Goal: Information Seeking & Learning: Check status

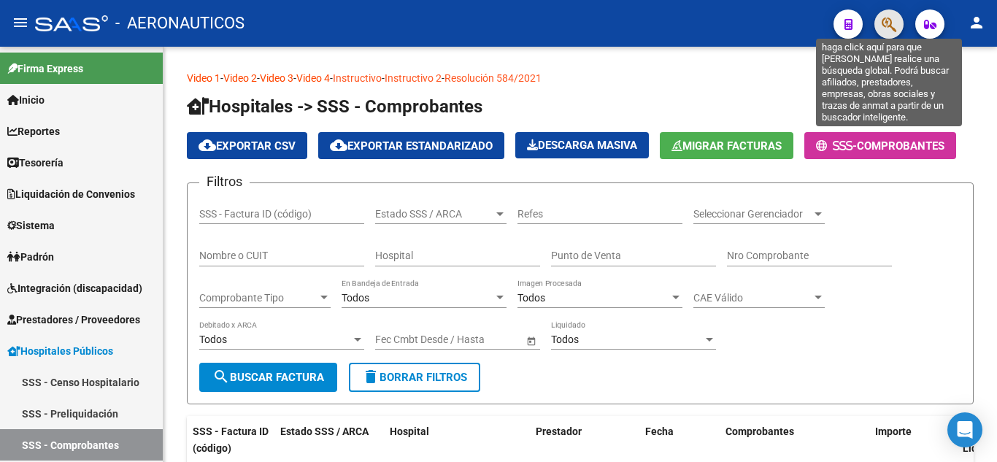
click at [754, 23] on icon "button" at bounding box center [889, 24] width 15 height 17
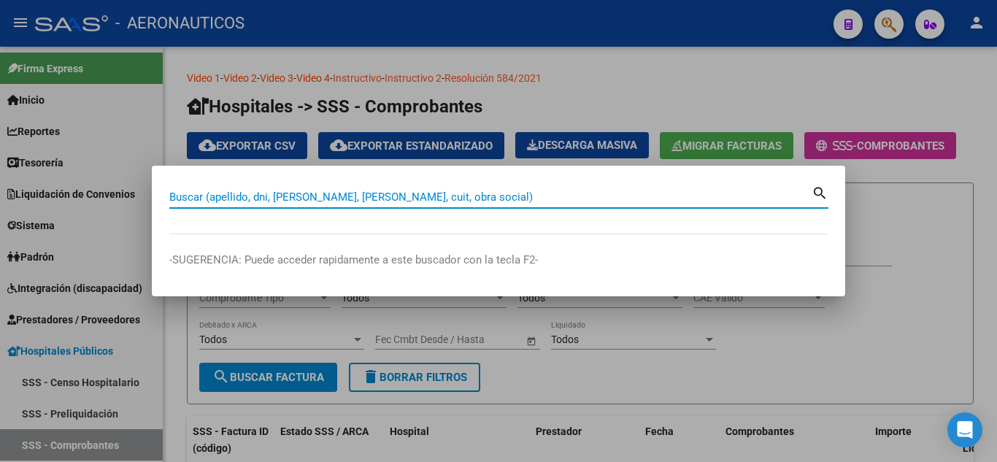
click at [662, 197] on input "Buscar (apellido, dni, [PERSON_NAME], [PERSON_NAME], cuit, obra social)" at bounding box center [490, 196] width 642 height 13
click at [638, 197] on input "Buscar (apellido, dni, [PERSON_NAME], [PERSON_NAME], cuit, obra social)" at bounding box center [490, 196] width 642 height 13
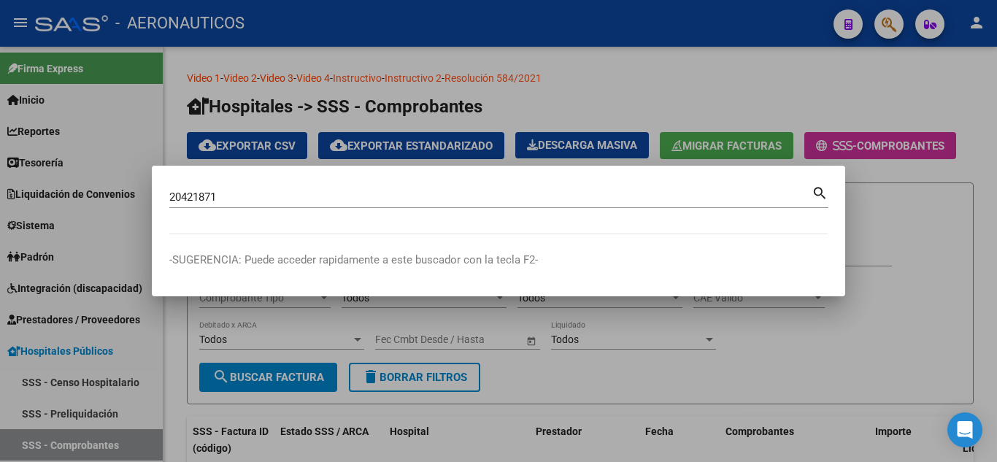
click at [754, 189] on mat-icon "search" at bounding box center [820, 192] width 17 height 18
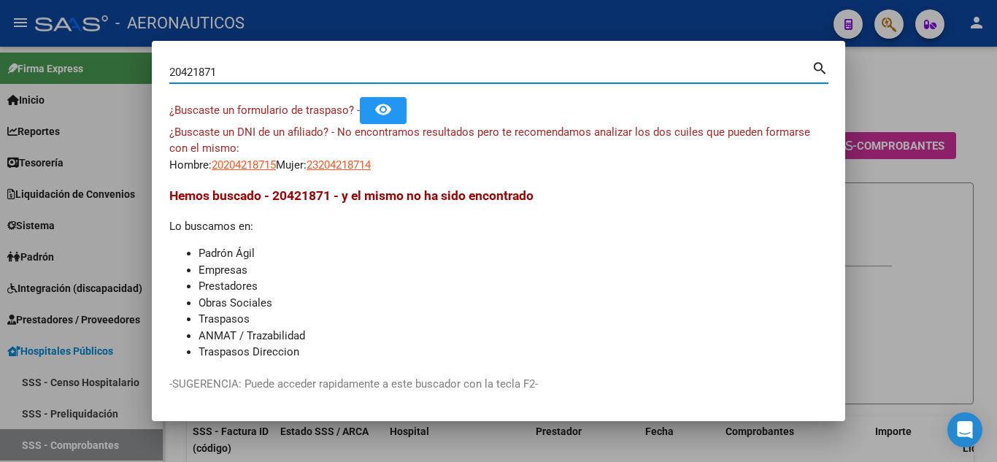
drag, startPoint x: 256, startPoint y: 70, endPoint x: 161, endPoint y: 74, distance: 94.9
click at [161, 74] on mat-dialog-content "20421871 Buscar (apellido, dni, cuil, nro traspaso, cuit, obra social) search ¿…" at bounding box center [498, 208] width 693 height 300
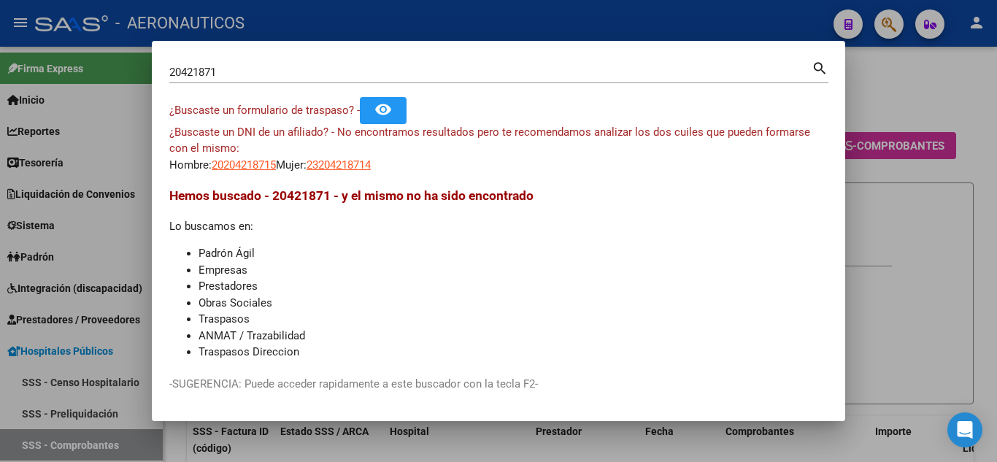
click at [754, 66] on mat-icon "search" at bounding box center [820, 67] width 17 height 18
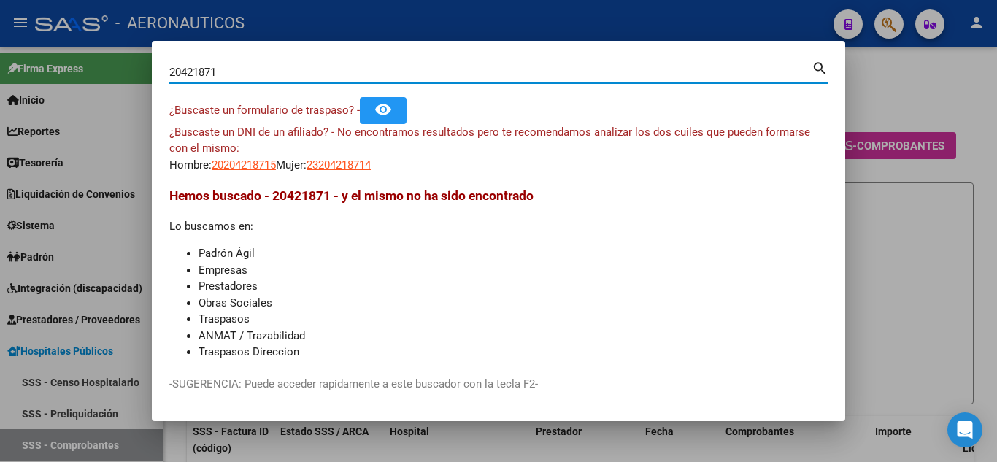
drag, startPoint x: 228, startPoint y: 69, endPoint x: 169, endPoint y: 79, distance: 60.6
click at [169, 79] on mat-dialog-content "20421871 Buscar (apellido, dni, cuil, nro traspaso, cuit, obra social) search ¿…" at bounding box center [498, 208] width 693 height 300
type input "20279719"
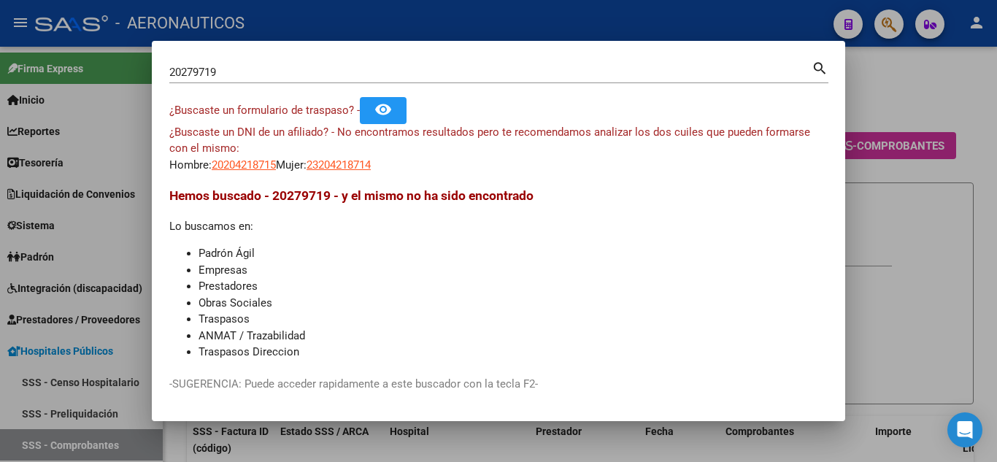
click at [754, 65] on mat-icon "search" at bounding box center [820, 67] width 17 height 18
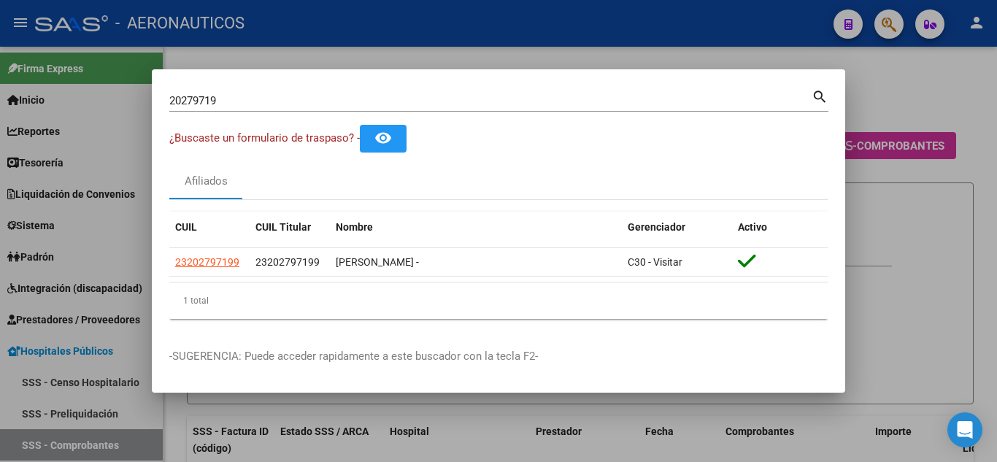
click at [754, 88] on div at bounding box center [498, 231] width 997 height 462
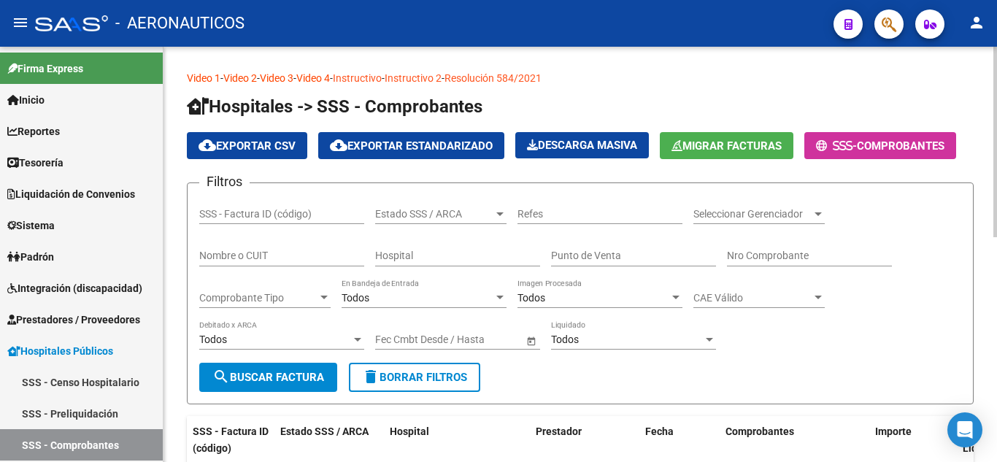
click at [754, 82] on p "Video 1 - Video 2 - Video 3 - Video 4 - Instructivo - Instructivo 2 - Resolució…" at bounding box center [580, 78] width 787 height 16
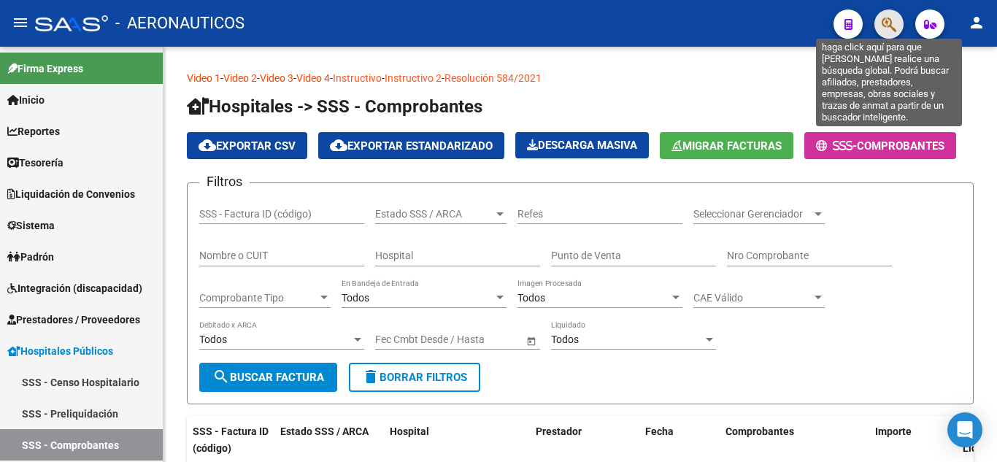
click at [754, 23] on icon "button" at bounding box center [889, 24] width 15 height 17
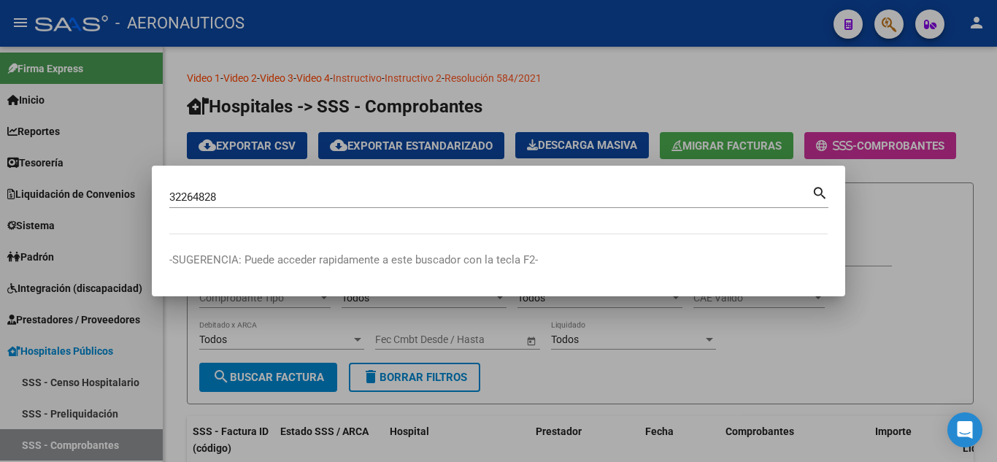
click at [754, 186] on mat-icon "search" at bounding box center [820, 192] width 17 height 18
click at [754, 186] on mat-dialog-content "32264828 Buscar (apellido, dni, [PERSON_NAME], [PERSON_NAME], cuit, obra social…" at bounding box center [498, 208] width 693 height 51
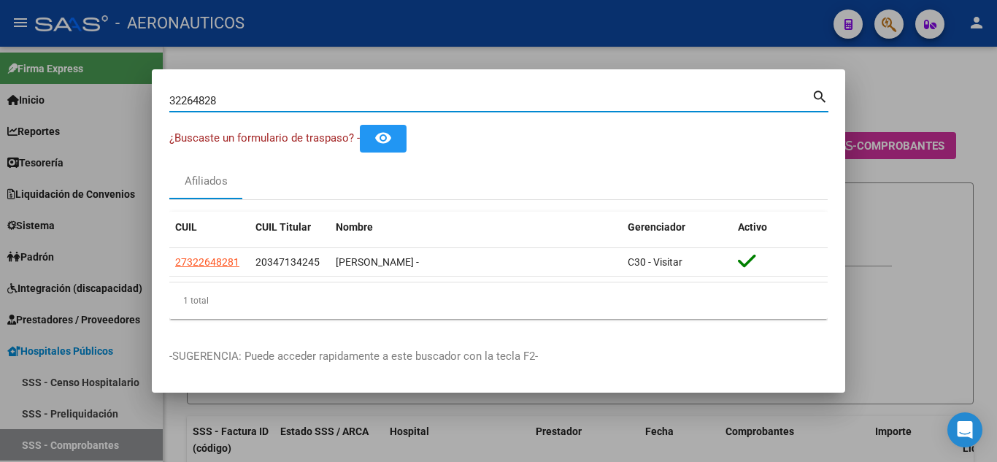
drag, startPoint x: 229, startPoint y: 101, endPoint x: 134, endPoint y: 106, distance: 95.0
click at [134, 106] on div "32264828 Buscar (apellido, dni, cuil, nro traspaso, cuit, obra social) search ¿…" at bounding box center [498, 231] width 997 height 462
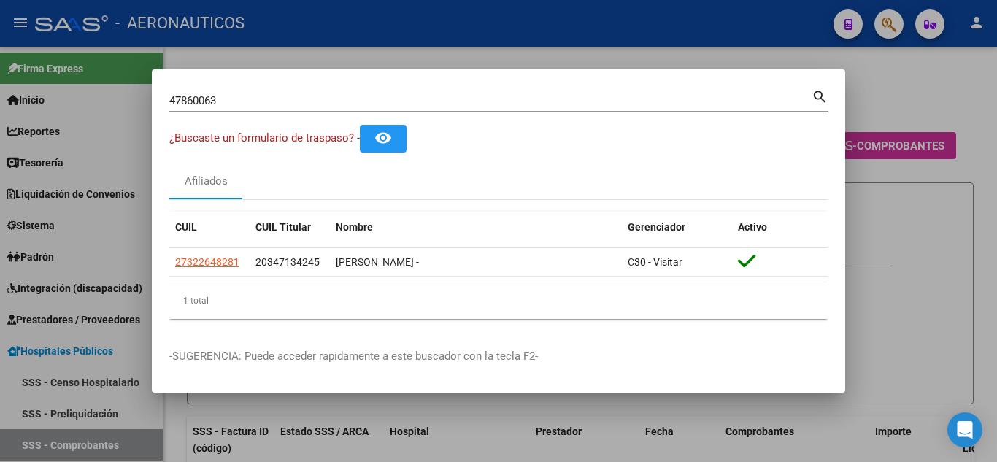
click at [754, 96] on mat-icon "search" at bounding box center [820, 96] width 17 height 18
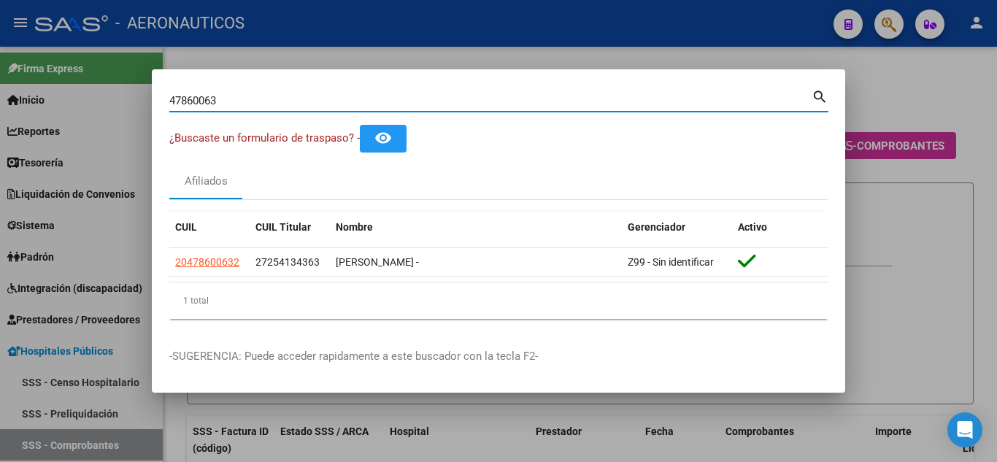
drag, startPoint x: 244, startPoint y: 99, endPoint x: 153, endPoint y: 106, distance: 91.5
click at [154, 105] on mat-dialog-content "47860063 Buscar (apellido, dni, cuil, nro traspaso, cuit, obra social) search ¿…" at bounding box center [498, 209] width 693 height 244
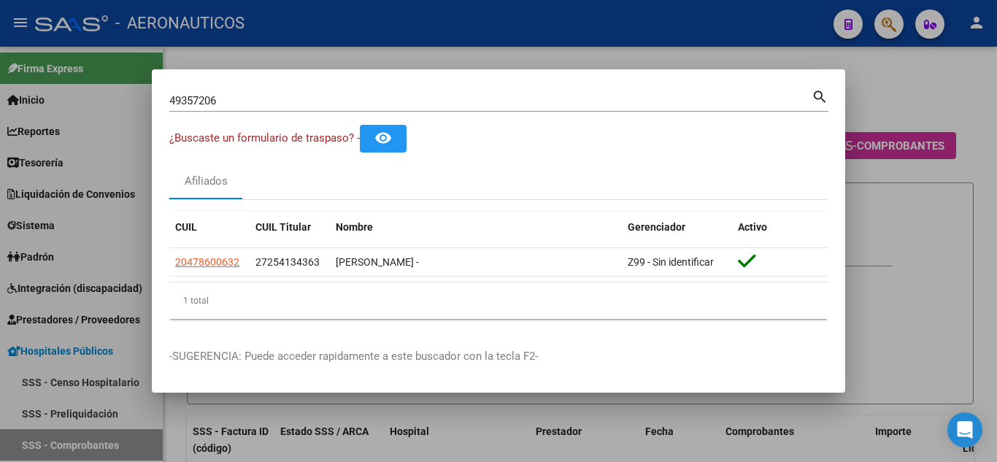
click at [754, 94] on mat-icon "search" at bounding box center [820, 96] width 17 height 18
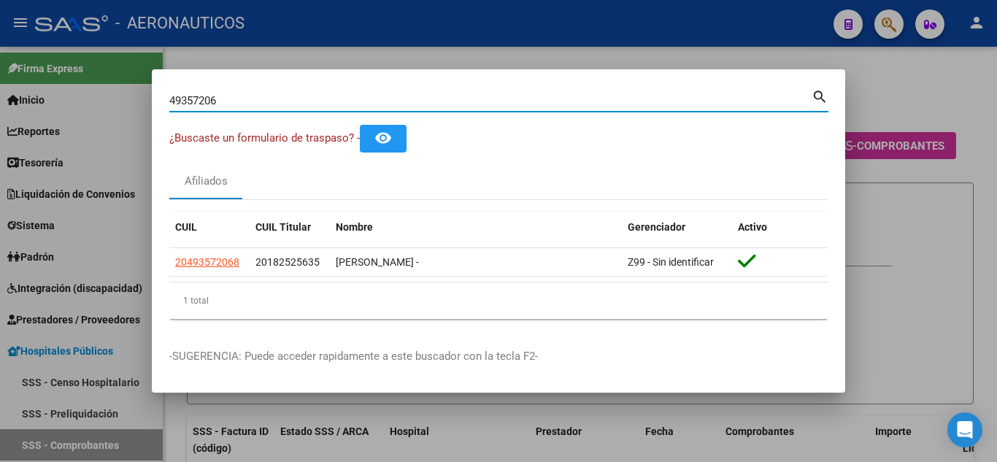
drag, startPoint x: 228, startPoint y: 101, endPoint x: 152, endPoint y: 99, distance: 76.7
click at [152, 99] on mat-dialog-content "49357206 Buscar (apellido, dni, cuil, [PERSON_NAME], cuit, obra social) search …" at bounding box center [498, 209] width 693 height 244
click at [754, 91] on mat-icon "search" at bounding box center [820, 96] width 17 height 18
drag, startPoint x: 236, startPoint y: 103, endPoint x: 172, endPoint y: 110, distance: 64.6
click at [168, 108] on mat-dialog-content "51243267 Buscar (apellido, dni, cuil, nro traspaso, cuit, obra social) search ¿…" at bounding box center [498, 209] width 693 height 244
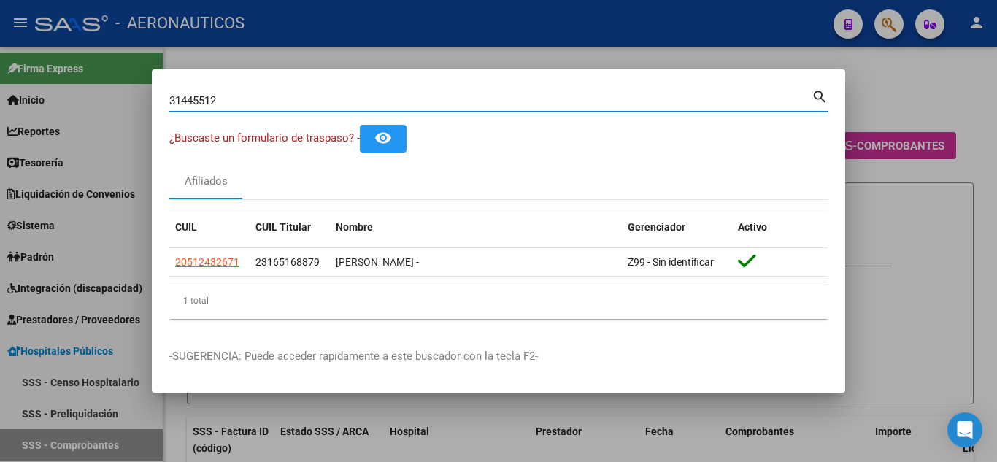
click at [754, 94] on mat-icon "search" at bounding box center [820, 96] width 17 height 18
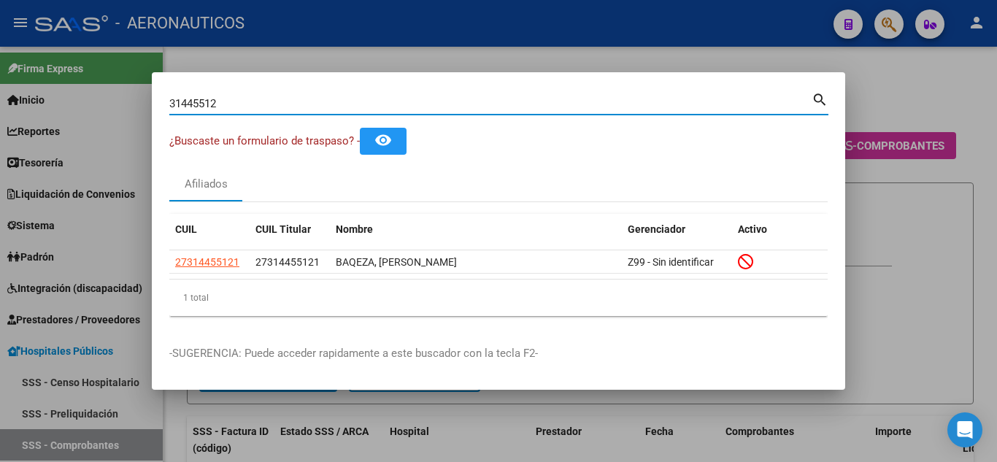
drag, startPoint x: 240, startPoint y: 103, endPoint x: 167, endPoint y: 107, distance: 73.1
click at [167, 107] on mat-dialog-content "31445512 Buscar (apellido, dni, cuil, nro traspaso, cuit, obra social) search ¿…" at bounding box center [498, 209] width 693 height 238
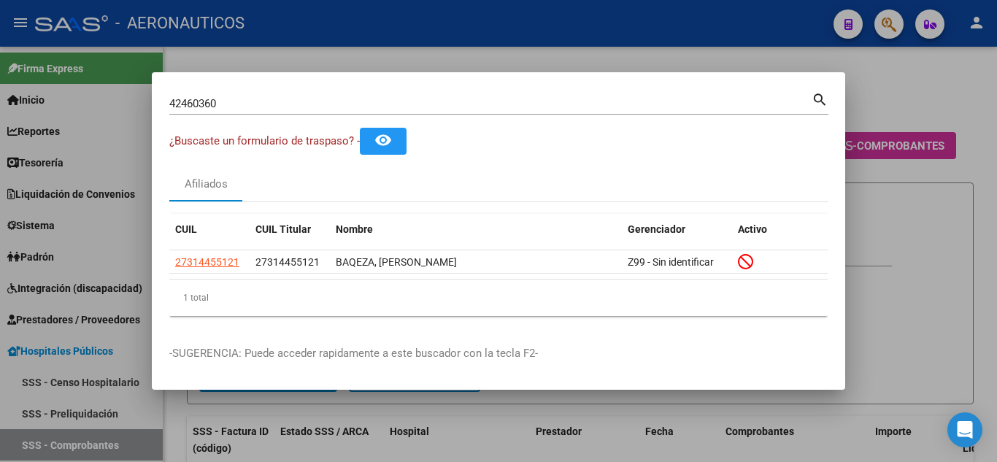
click at [754, 99] on mat-icon "search" at bounding box center [820, 99] width 17 height 18
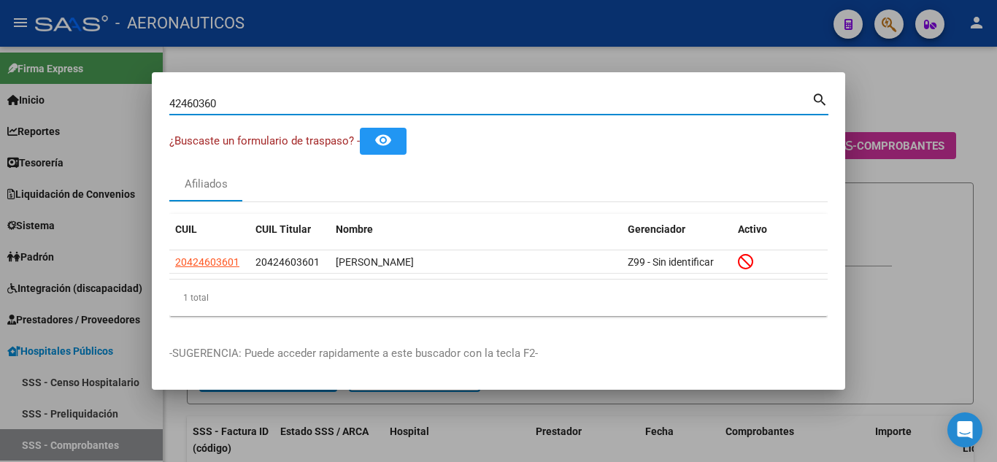
drag, startPoint x: 215, startPoint y: 101, endPoint x: 201, endPoint y: 104, distance: 14.8
click at [201, 104] on input "42460360" at bounding box center [490, 103] width 642 height 13
drag, startPoint x: 231, startPoint y: 102, endPoint x: 158, endPoint y: 101, distance: 72.3
click at [158, 101] on mat-dialog-content "42460360 Buscar (apellido, dni, cuil, nro traspaso, cuit, obra social) search ¿…" at bounding box center [498, 209] width 693 height 238
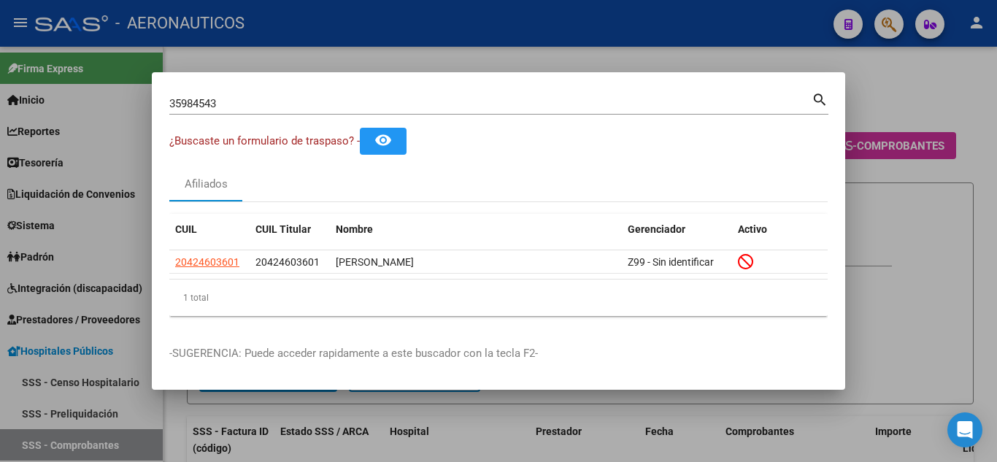
click at [754, 93] on mat-icon "search" at bounding box center [820, 99] width 17 height 18
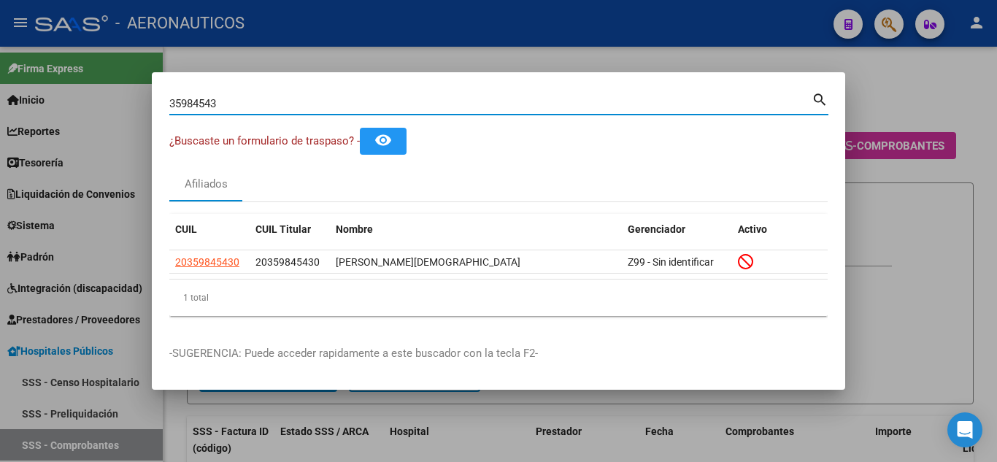
drag, startPoint x: 250, startPoint y: 104, endPoint x: 169, endPoint y: 109, distance: 80.5
click at [169, 109] on input "35984543" at bounding box center [490, 103] width 642 height 13
click at [754, 98] on mat-icon "search" at bounding box center [820, 99] width 17 height 18
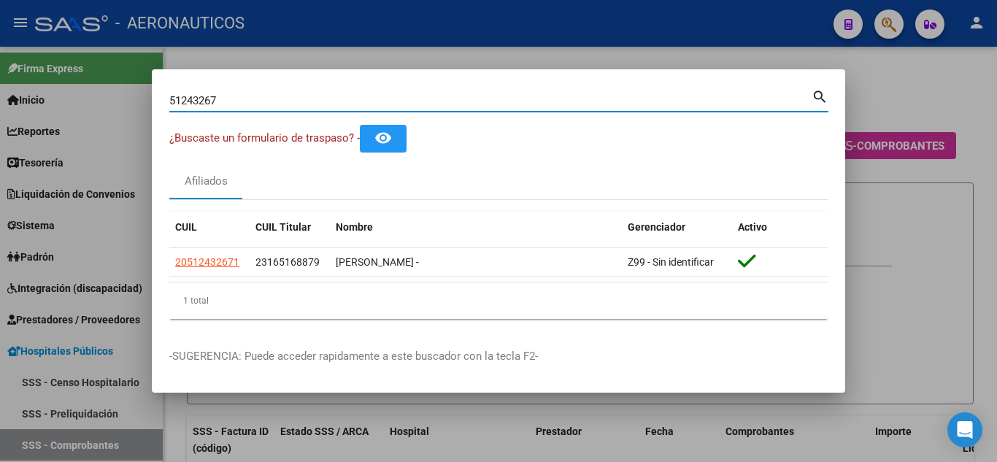
drag, startPoint x: 260, startPoint y: 98, endPoint x: 169, endPoint y: 105, distance: 91.5
click at [169, 105] on mat-dialog-content "51243267 Buscar (apellido, dni, cuil, nro traspaso, cuit, obra social) search ¿…" at bounding box center [498, 209] width 693 height 244
type input "34997337"
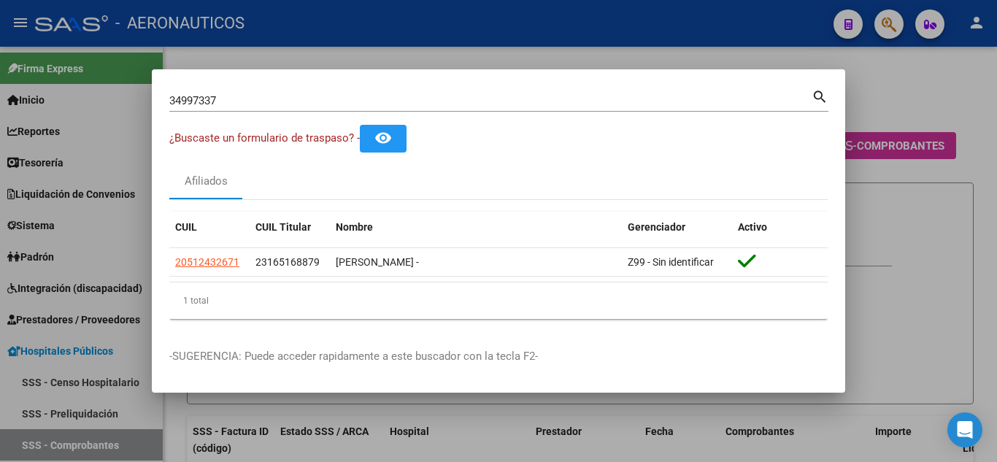
click at [754, 94] on mat-icon "search" at bounding box center [820, 96] width 17 height 18
click at [754, 94] on div at bounding box center [498, 231] width 997 height 462
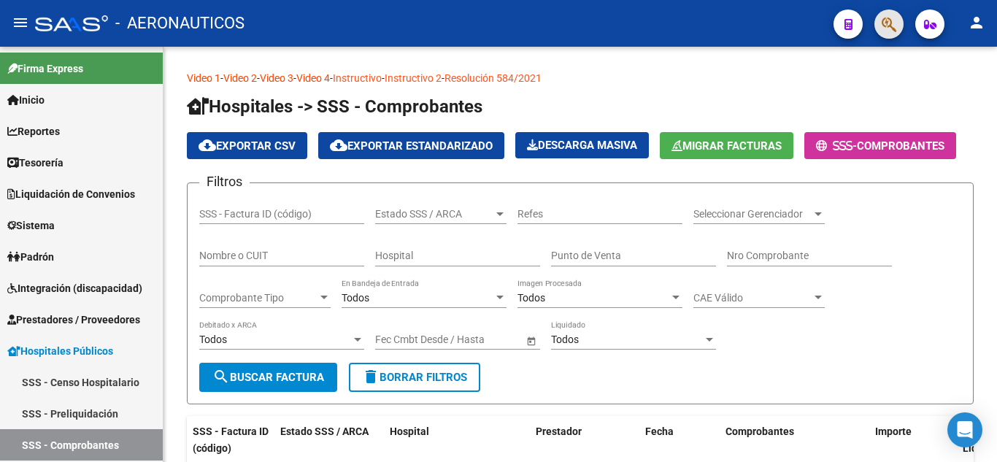
click at [754, 12] on span "button" at bounding box center [889, 24] width 15 height 30
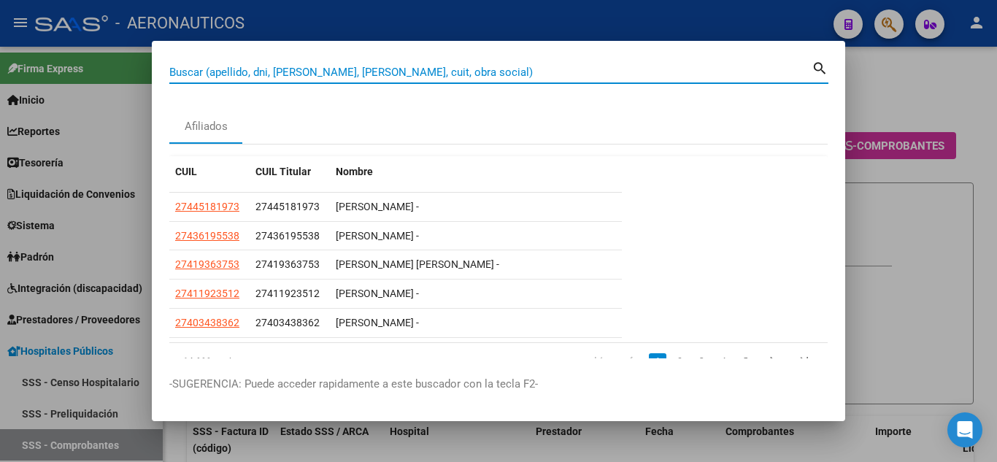
click at [395, 66] on input "Buscar (apellido, dni, [PERSON_NAME], [PERSON_NAME], cuit, obra social)" at bounding box center [490, 72] width 642 height 13
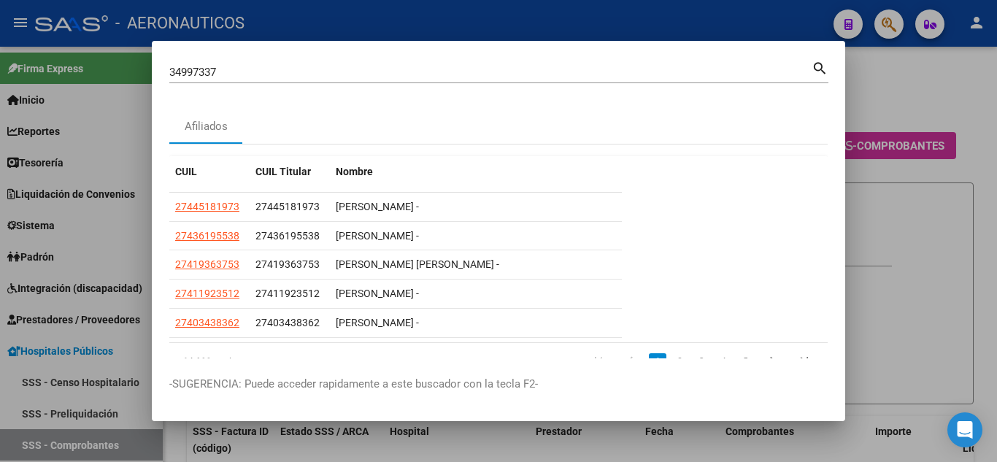
click at [754, 65] on mat-icon "search" at bounding box center [820, 67] width 17 height 18
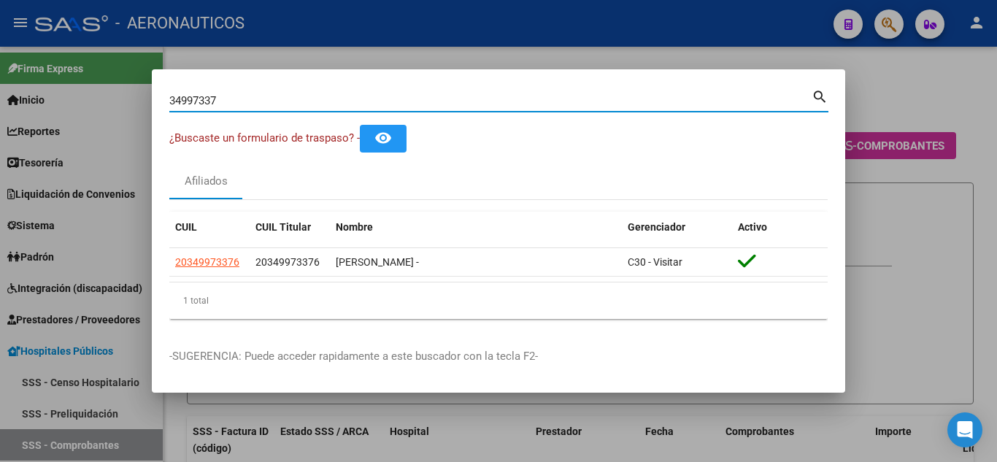
drag, startPoint x: 222, startPoint y: 99, endPoint x: 170, endPoint y: 115, distance: 54.2
click at [170, 115] on div "34997337 Buscar (apellido, dni, [PERSON_NAME], [PERSON_NAME], cuit, obra social…" at bounding box center [498, 106] width 659 height 39
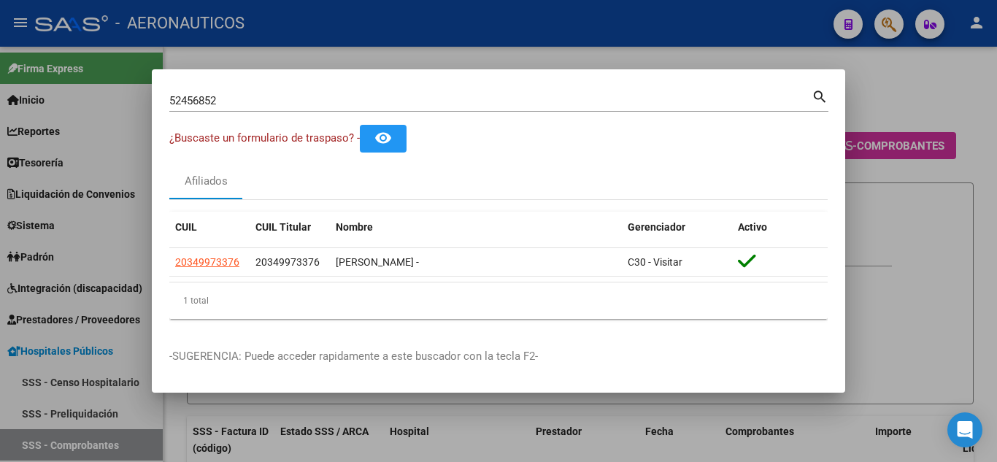
click at [754, 98] on mat-icon "search" at bounding box center [820, 96] width 17 height 18
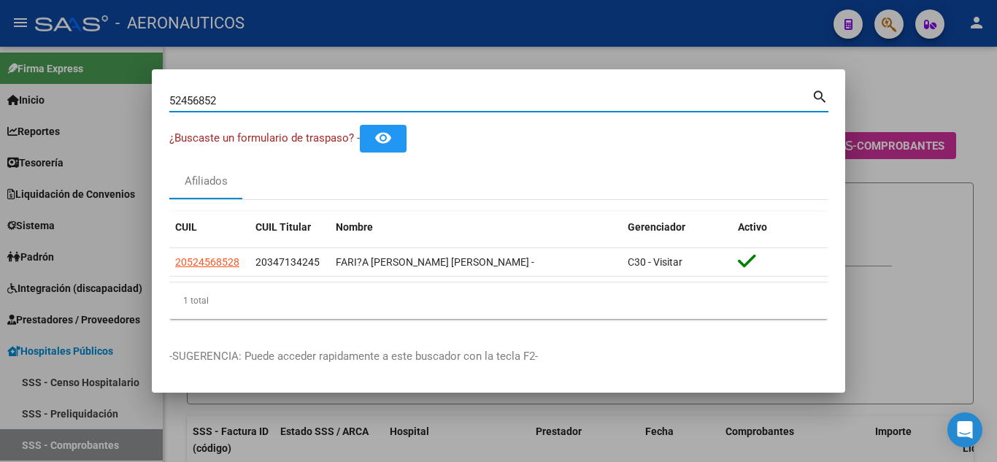
drag, startPoint x: 235, startPoint y: 100, endPoint x: 167, endPoint y: 105, distance: 68.1
click at [166, 104] on mat-dialog-content "52456852 Buscar (apellido, dni, cuil, nro traspaso, cuit, obra social) search ¿…" at bounding box center [498, 209] width 693 height 244
type input "36260428"
click at [754, 96] on mat-icon "search" at bounding box center [820, 96] width 17 height 18
click at [754, 96] on div at bounding box center [498, 231] width 997 height 462
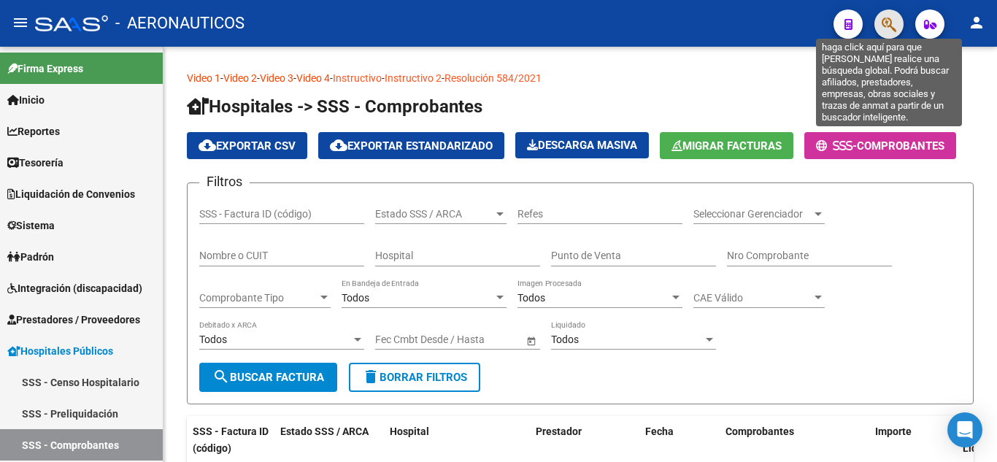
click at [754, 27] on icon "button" at bounding box center [889, 24] width 15 height 17
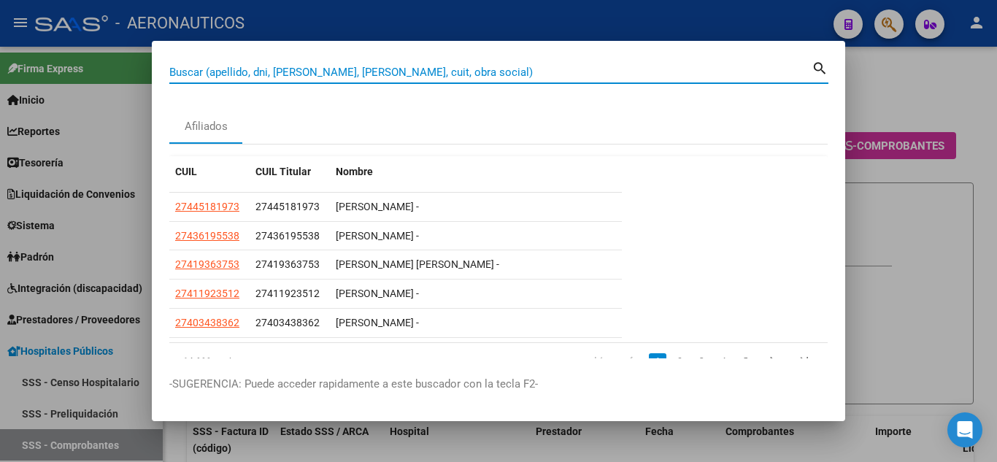
click at [314, 74] on input "Buscar (apellido, dni, [PERSON_NAME], [PERSON_NAME], cuit, obra social)" at bounding box center [490, 72] width 642 height 13
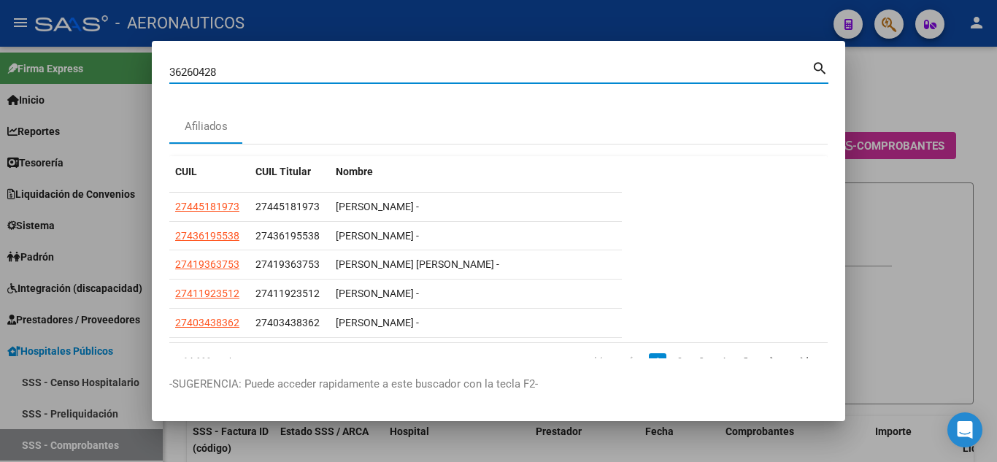
type input "36260428"
click at [754, 66] on mat-icon "search" at bounding box center [820, 67] width 17 height 18
click at [754, 66] on div at bounding box center [498, 231] width 997 height 462
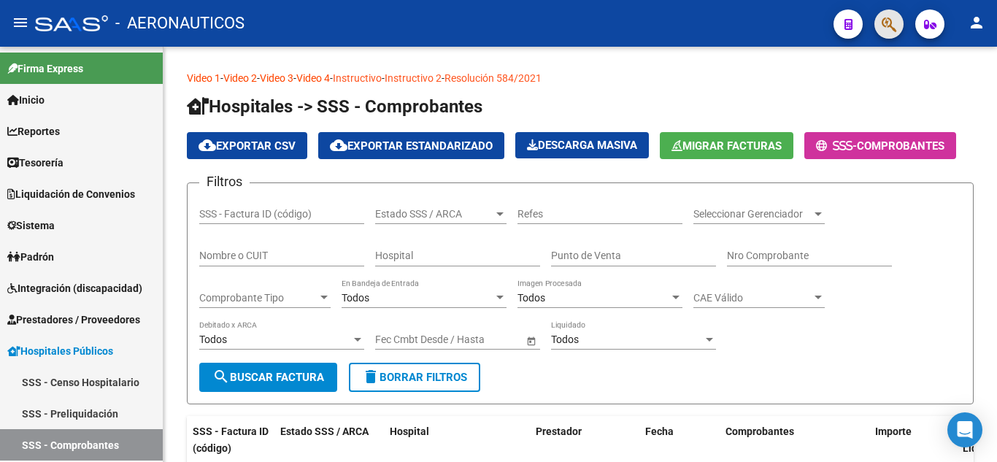
click at [754, 36] on span "button" at bounding box center [889, 24] width 15 height 30
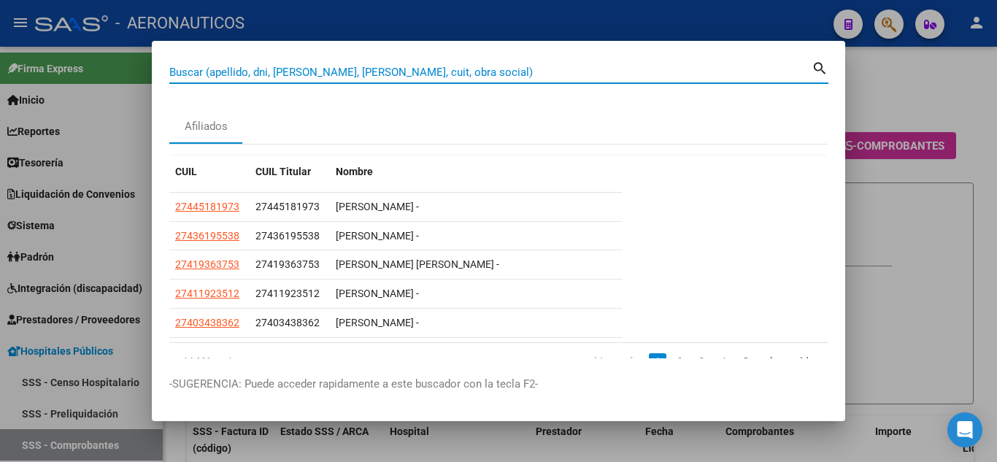
click at [689, 79] on input "Buscar (apellido, dni, [PERSON_NAME], [PERSON_NAME], cuit, obra social)" at bounding box center [490, 72] width 642 height 13
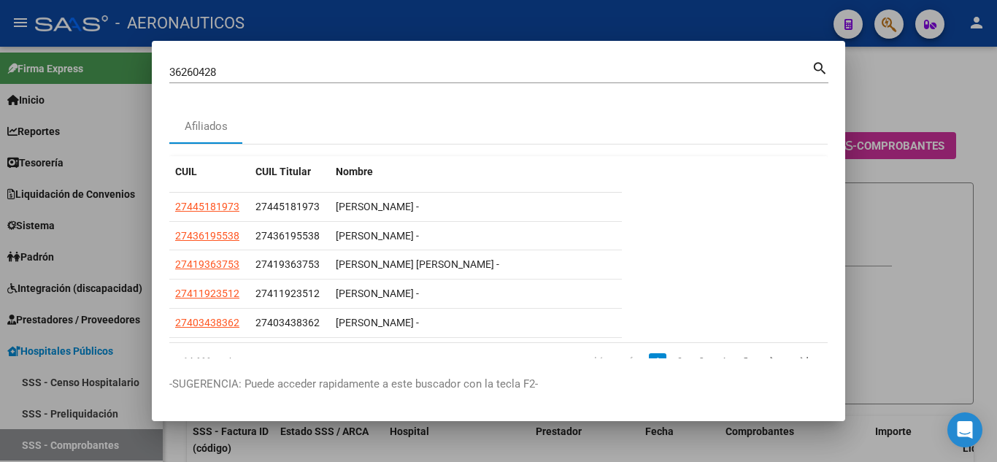
click at [754, 68] on mat-icon "search" at bounding box center [820, 67] width 17 height 18
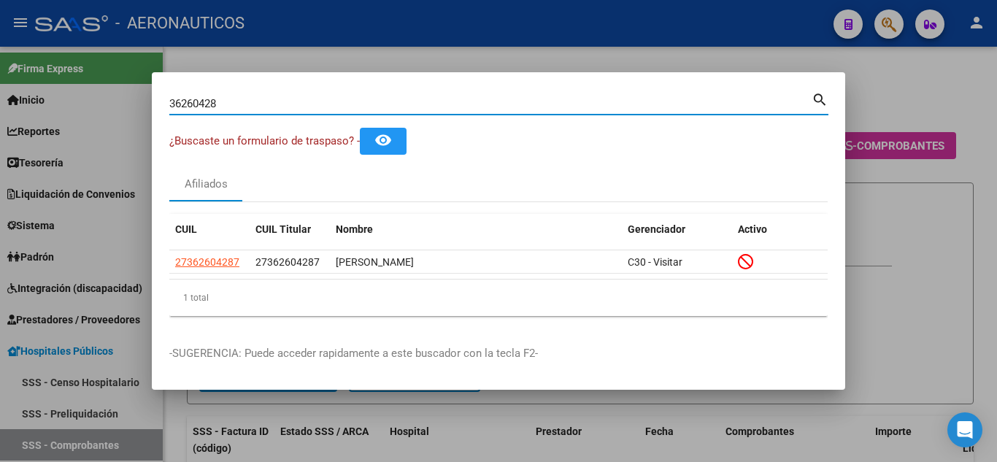
drag, startPoint x: 253, startPoint y: 104, endPoint x: 162, endPoint y: 103, distance: 90.5
click at [162, 103] on mat-dialog-content "36260428 Buscar (apellido, dni, cuil, nro traspaso, cuit, obra social) search ¿…" at bounding box center [498, 209] width 693 height 238
click at [754, 97] on mat-icon "search" at bounding box center [820, 99] width 17 height 18
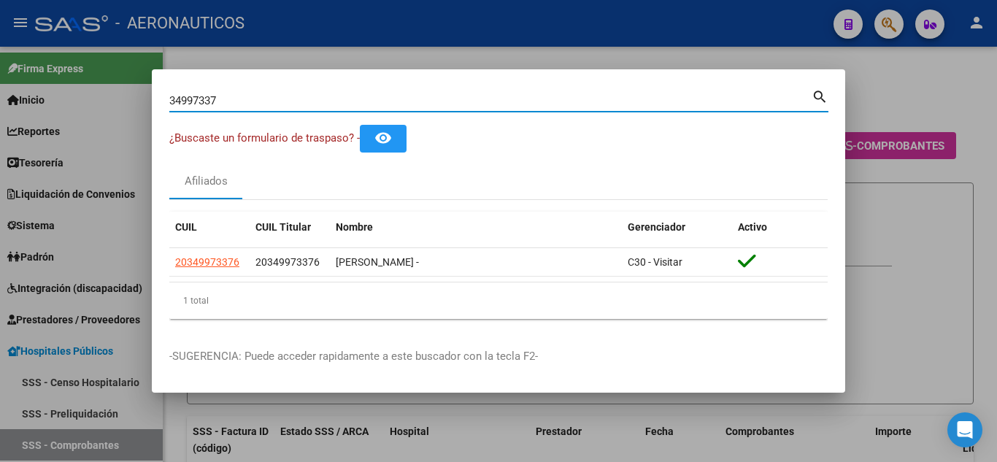
drag, startPoint x: 226, startPoint y: 96, endPoint x: 170, endPoint y: 99, distance: 55.5
click at [170, 99] on input "34997337" at bounding box center [490, 100] width 642 height 13
click at [754, 96] on mat-icon "search" at bounding box center [820, 96] width 17 height 18
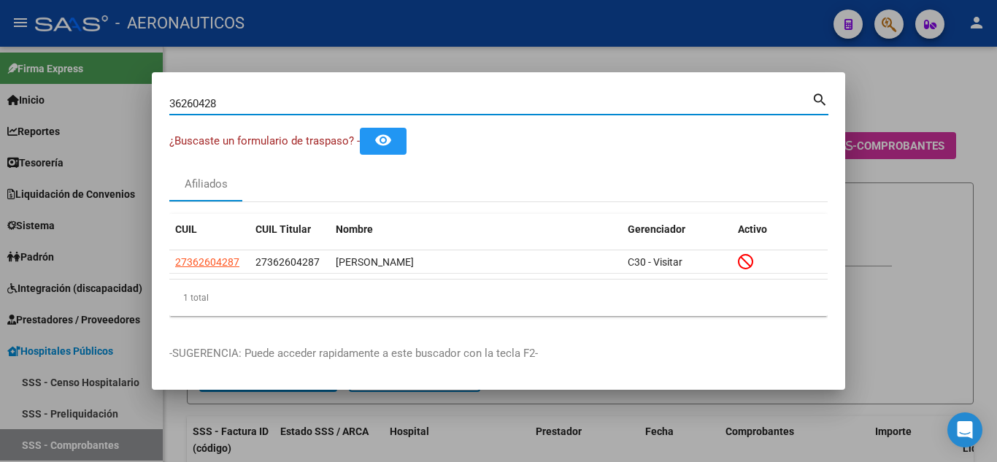
drag, startPoint x: 224, startPoint y: 102, endPoint x: 167, endPoint y: 104, distance: 56.9
click at [167, 104] on mat-dialog-content "36260428 Buscar (apellido, dni, cuil, nro traspaso, cuit, obra social) search ¿…" at bounding box center [498, 209] width 693 height 238
type input "49118058"
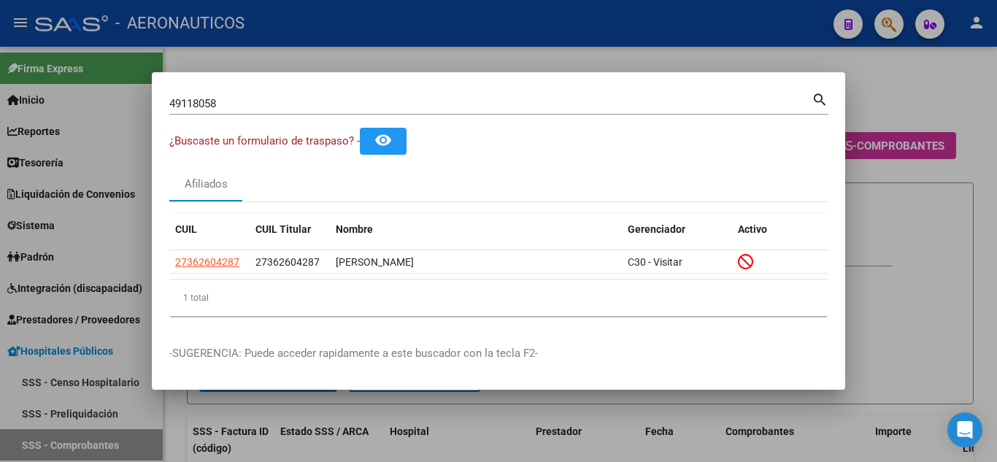
click at [754, 97] on mat-icon "search" at bounding box center [820, 99] width 17 height 18
click at [754, 97] on div at bounding box center [498, 231] width 997 height 462
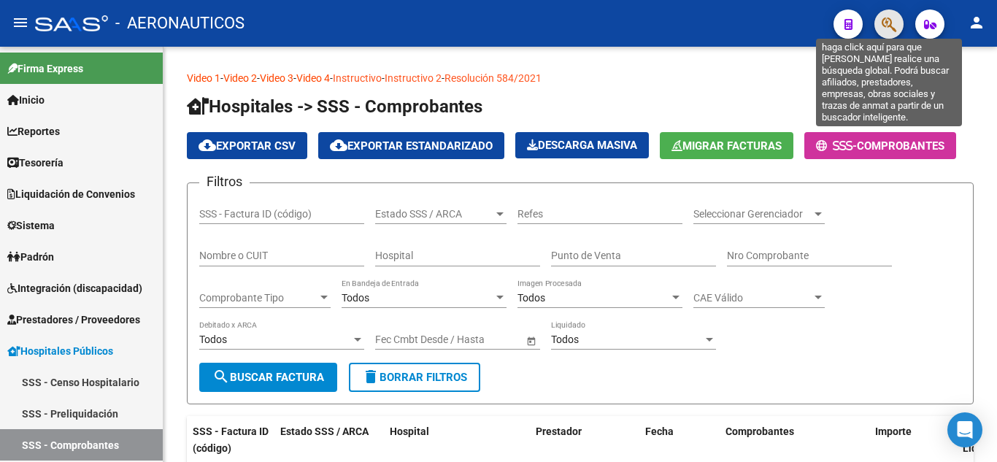
click at [754, 23] on icon "button" at bounding box center [889, 24] width 15 height 17
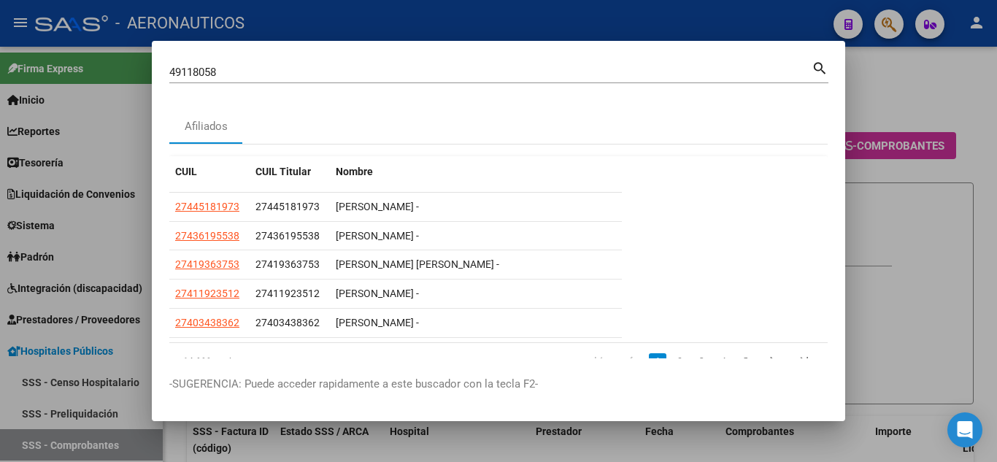
click at [754, 66] on mat-icon "search" at bounding box center [820, 67] width 17 height 18
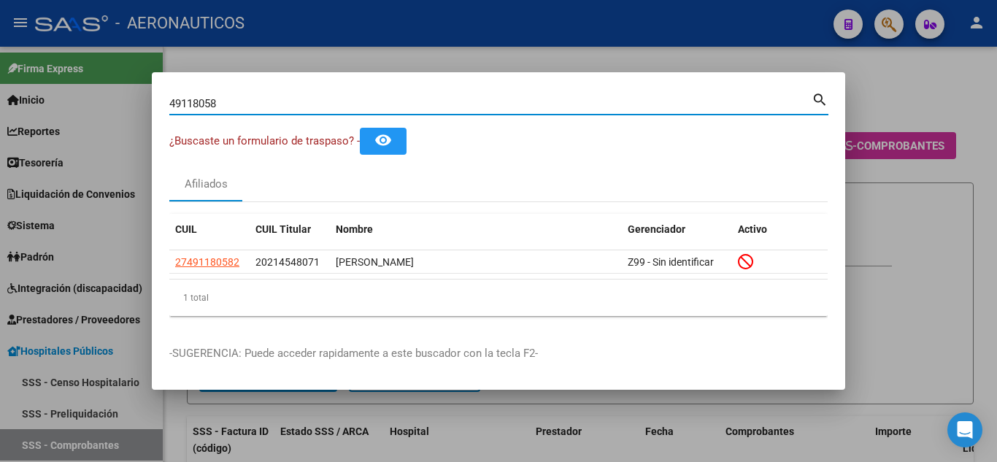
drag, startPoint x: 236, startPoint y: 104, endPoint x: 169, endPoint y: 111, distance: 68.2
click at [169, 111] on mat-dialog-content "49118058 Buscar (apellido, dni, cuil, nro traspaso, cuit, obra social) search ¿…" at bounding box center [498, 209] width 693 height 238
type input "21454807"
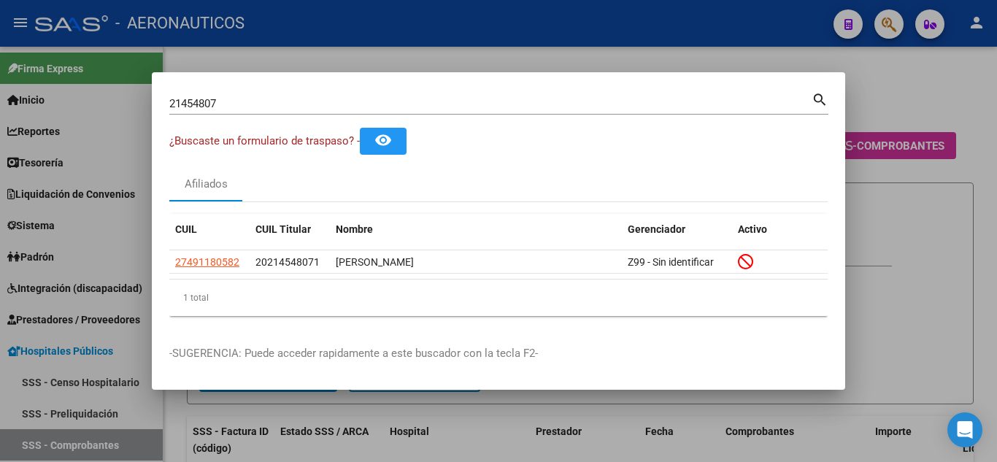
click at [754, 99] on mat-icon "search" at bounding box center [820, 99] width 17 height 18
